Goal: Download file/media

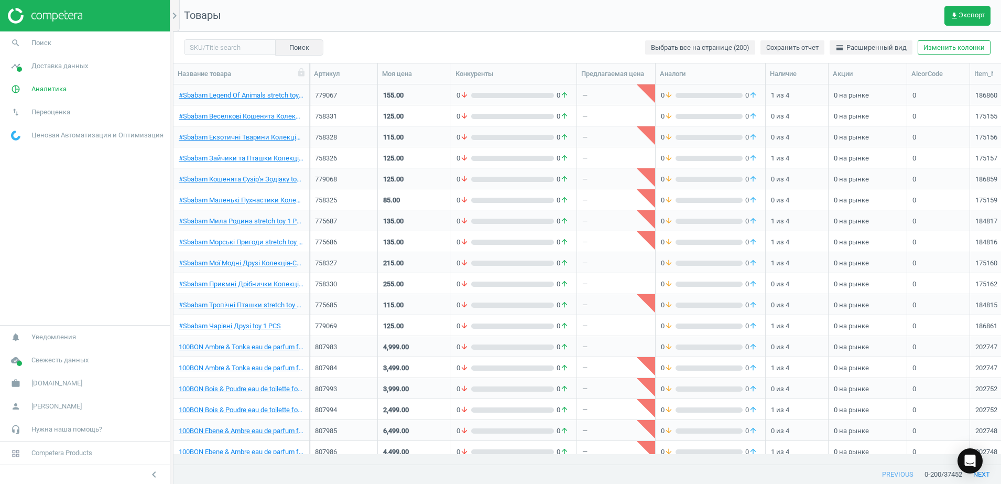
scroll to position [359, 817]
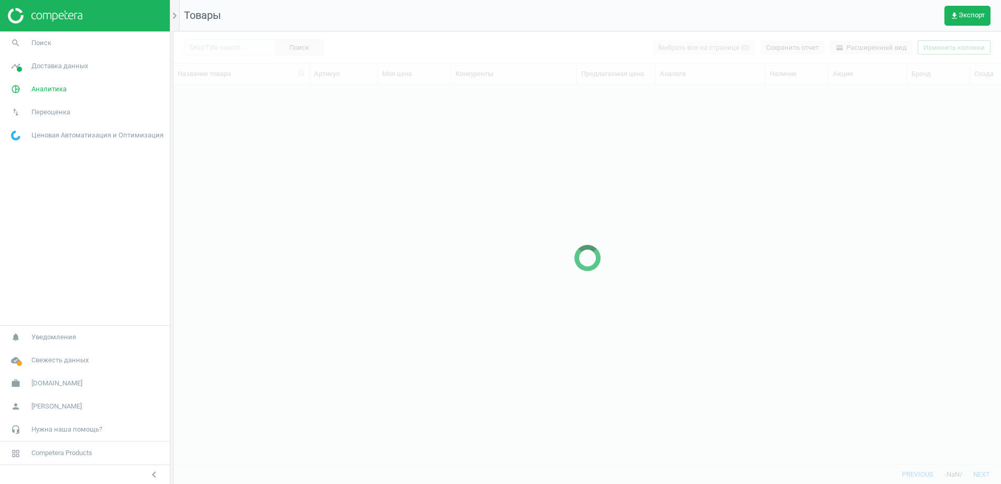
scroll to position [359, 817]
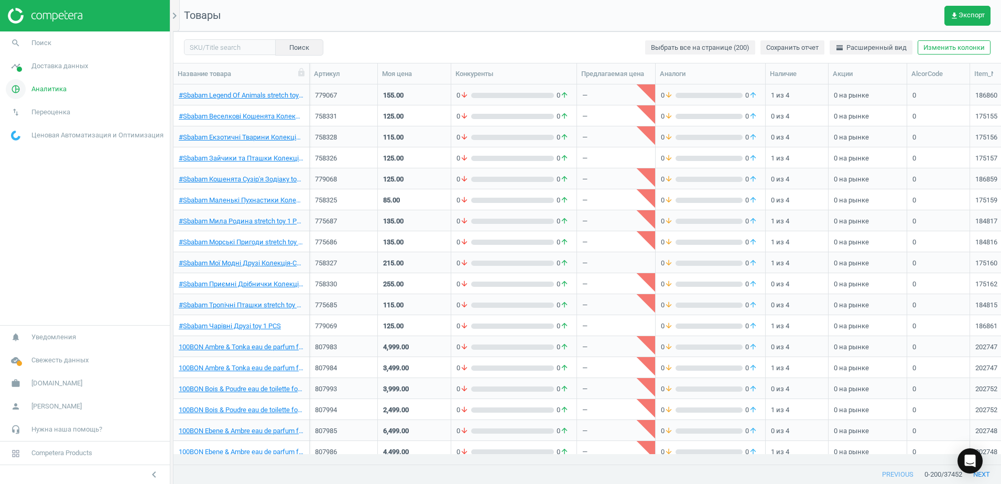
click at [50, 86] on span "Аналитика" at bounding box center [48, 88] width 35 height 9
click at [22, 114] on span "Обзор" at bounding box center [21, 111] width 18 height 8
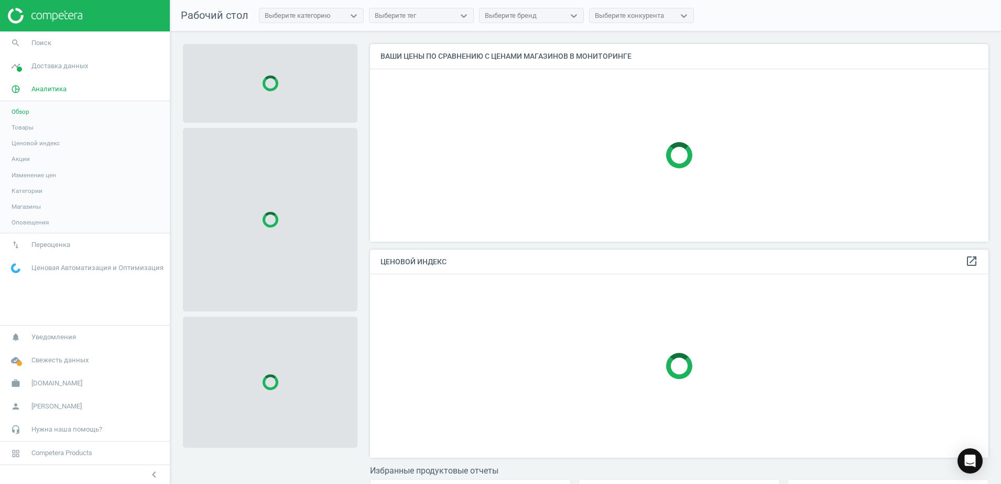
scroll to position [217, 629]
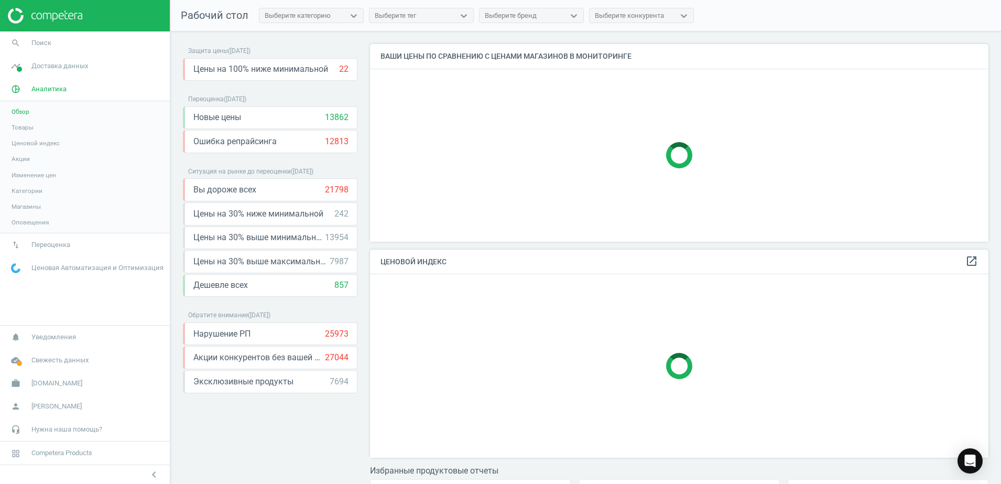
click at [25, 128] on span "Товары" at bounding box center [23, 127] width 22 height 8
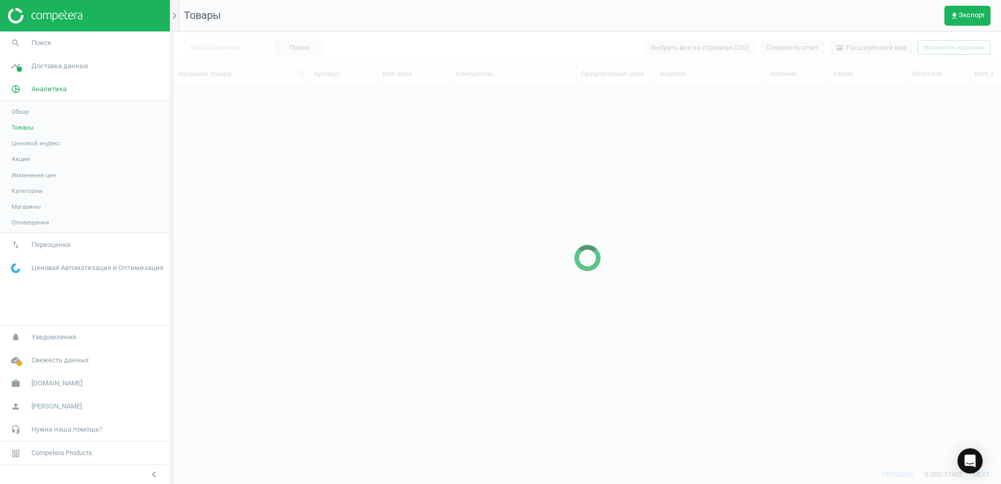
scroll to position [359, 817]
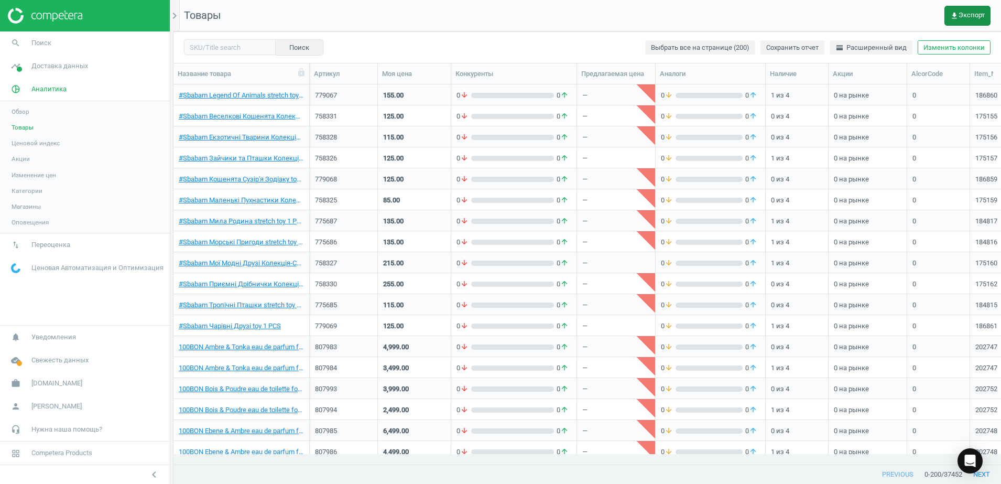
click at [968, 15] on span "get_app Экспорт" at bounding box center [967, 16] width 35 height 8
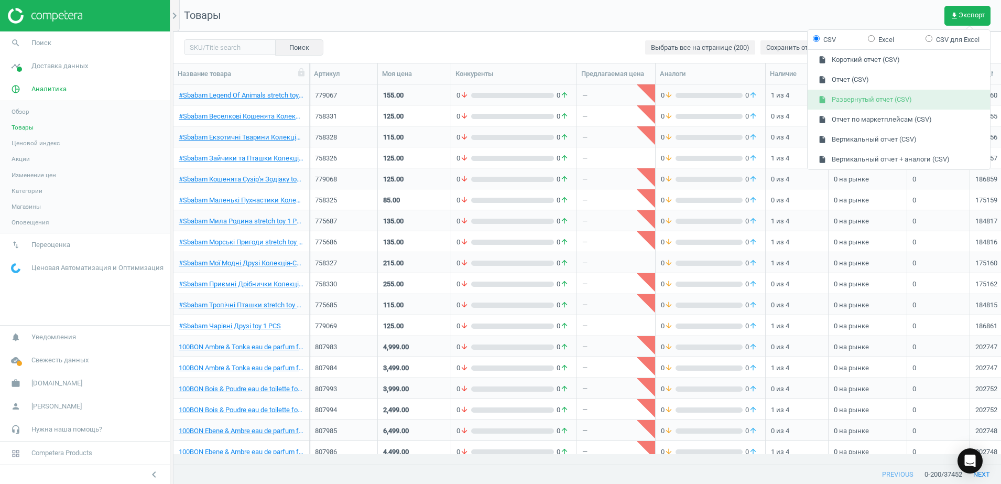
click at [855, 103] on button "insert_drive_file Развернутый отчет (CSV)" at bounding box center [898, 100] width 182 height 20
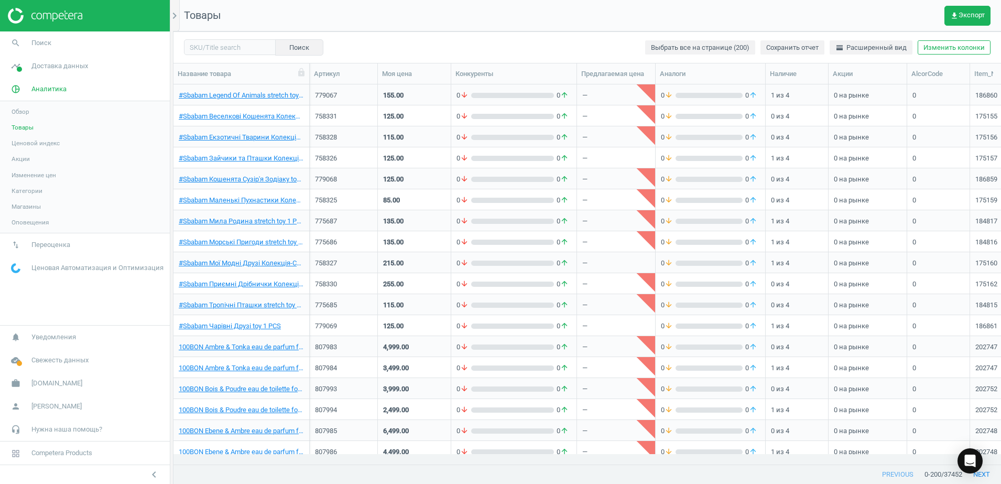
click at [61, 14] on img at bounding box center [45, 16] width 74 height 16
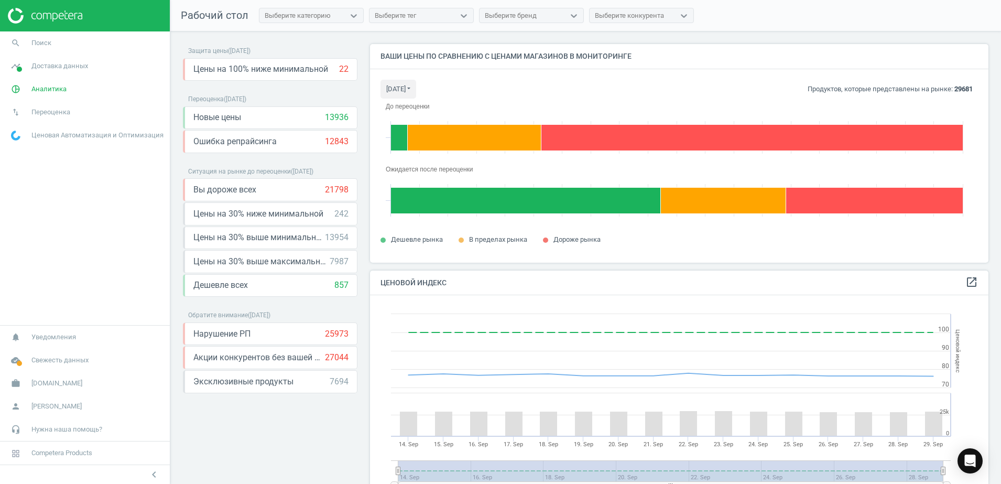
scroll to position [261, 629]
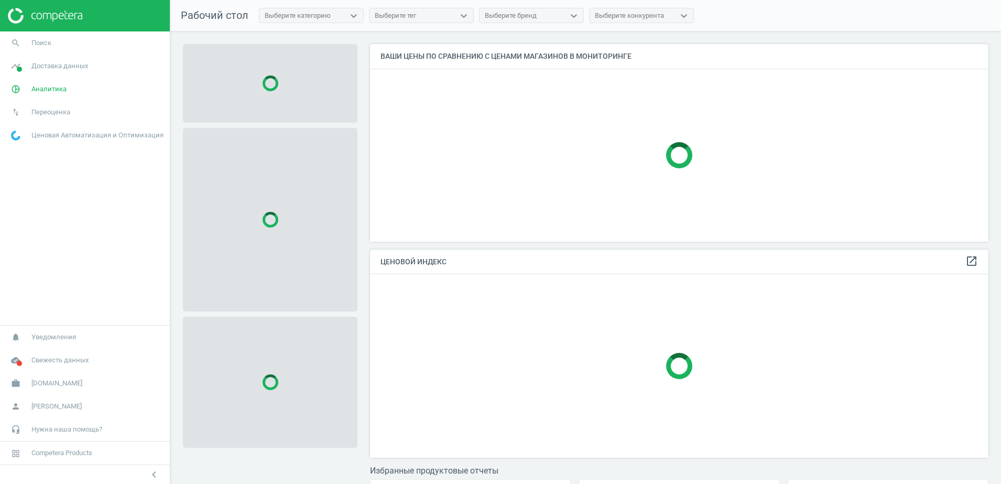
scroll to position [217, 629]
click at [867, 109] on div at bounding box center [679, 155] width 618 height 172
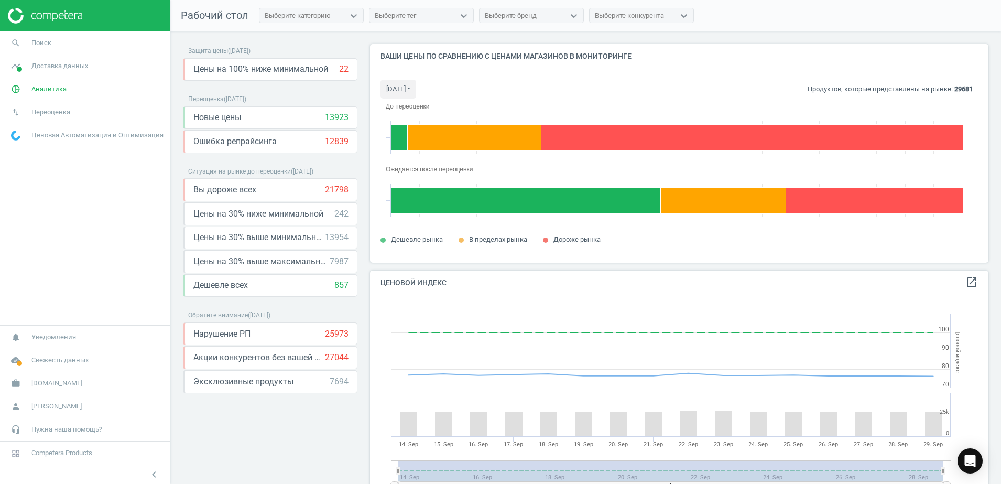
scroll to position [238, 629]
